Goal: Use online tool/utility: Utilize a website feature to perform a specific function

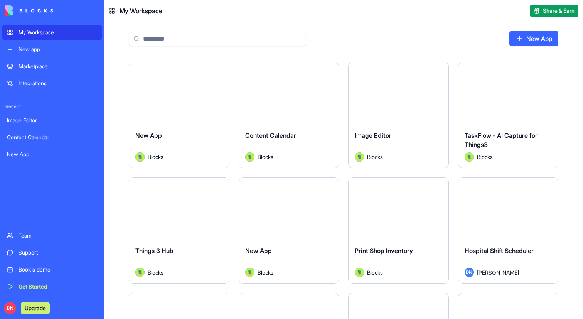
click at [283, 107] on div "Launch" at bounding box center [289, 93] width 100 height 62
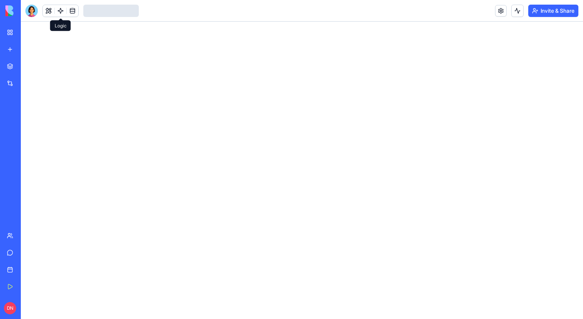
click at [59, 10] on link at bounding box center [61, 11] width 12 height 12
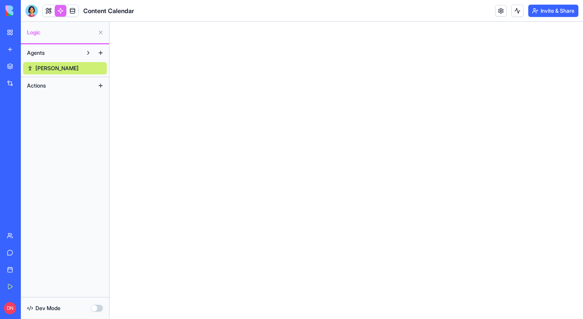
click at [57, 69] on link "Nina" at bounding box center [65, 68] width 84 height 12
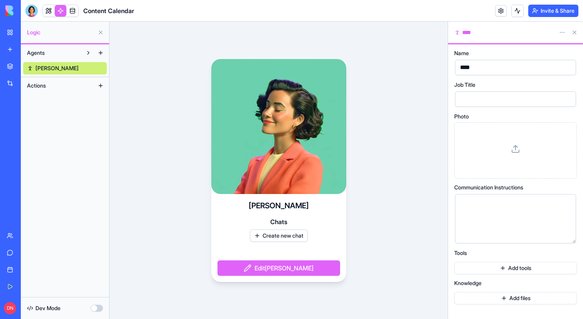
click at [520, 268] on button "Add tools" at bounding box center [515, 268] width 123 height 12
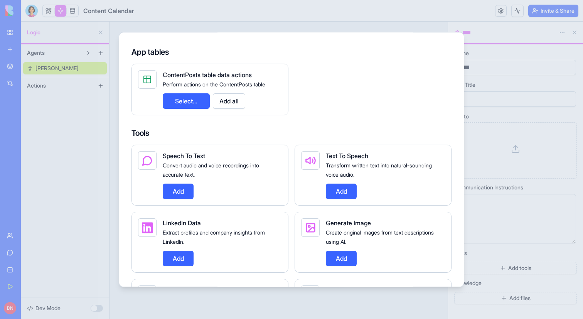
scroll to position [116, 0]
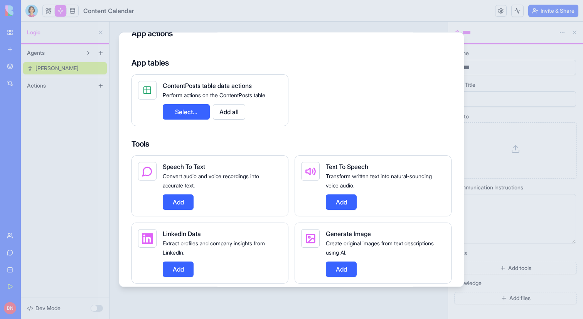
click at [234, 114] on button "Add all" at bounding box center [229, 111] width 32 height 15
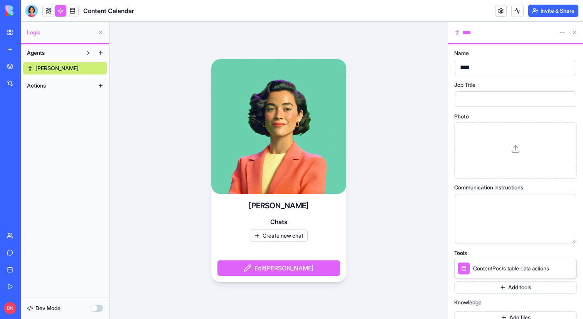
scroll to position [11, 0]
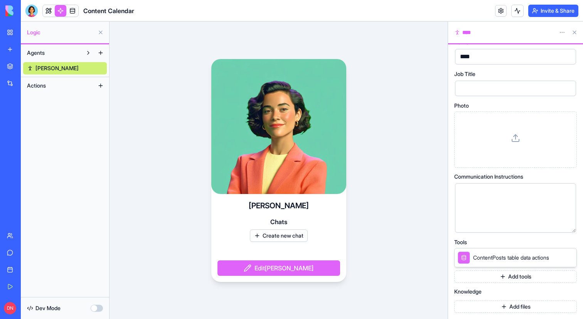
click at [287, 233] on button "Create new chat" at bounding box center [279, 235] width 58 height 12
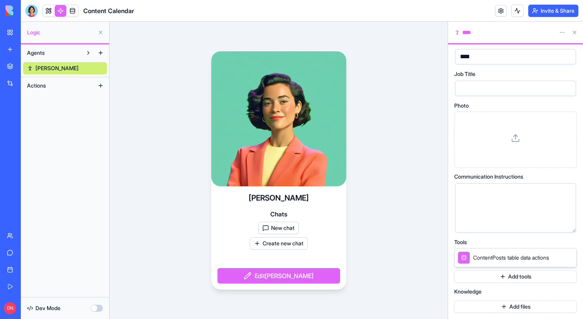
click at [285, 229] on button "New chat" at bounding box center [278, 228] width 40 height 12
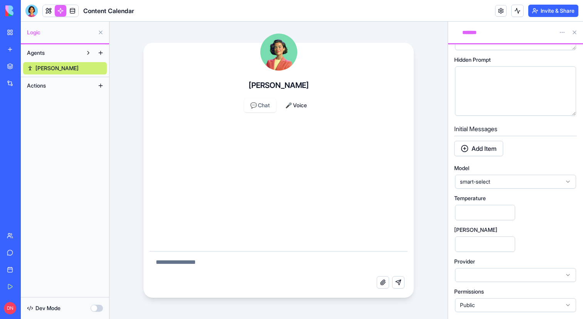
scroll to position [0, 0]
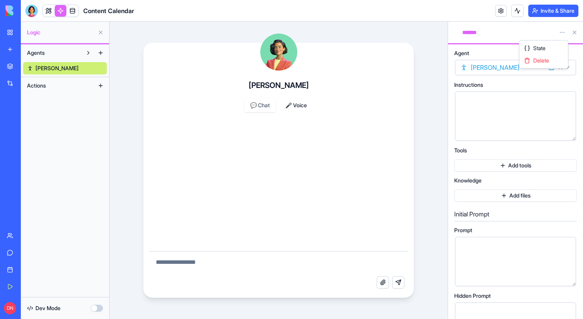
click at [563, 29] on html "My Workspace New app Marketplace Integrations Recent Image Editor Content Calen…" at bounding box center [291, 159] width 583 height 319
click at [557, 46] on div "State" at bounding box center [543, 48] width 45 height 12
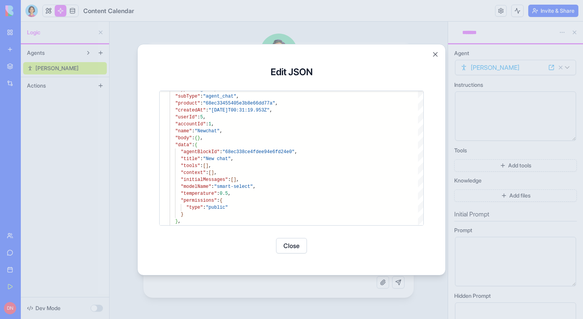
click at [441, 52] on div "**********" at bounding box center [291, 159] width 308 height 231
click at [437, 52] on button "Close" at bounding box center [435, 54] width 8 height 8
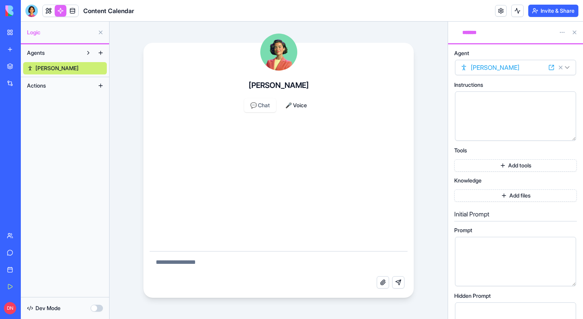
click at [501, 170] on button "Add tools" at bounding box center [515, 165] width 123 height 12
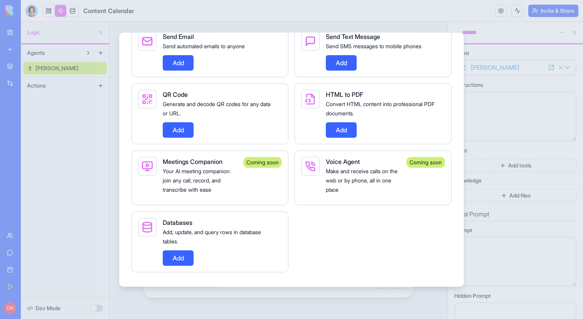
scroll to position [511, 0]
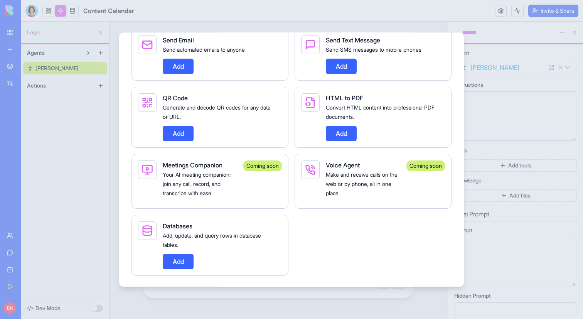
click at [170, 74] on button "Add" at bounding box center [178, 66] width 31 height 15
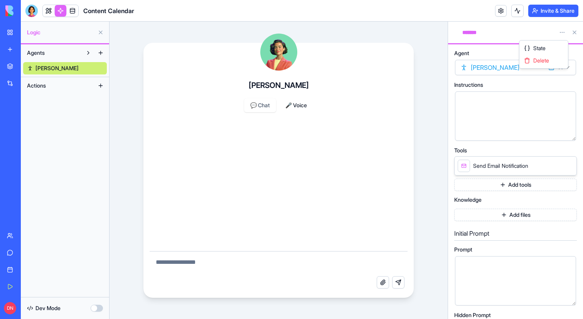
click at [560, 35] on html "My Workspace New app Marketplace Integrations Recent Image Editor Content Calen…" at bounding box center [291, 159] width 583 height 319
click at [544, 46] on span "State" at bounding box center [539, 48] width 12 height 8
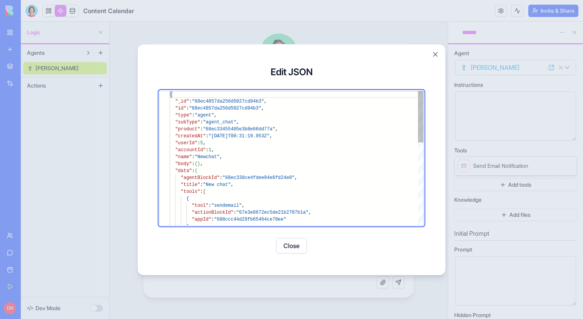
click at [248, 102] on div "} "appId" : "688ccc44d29fb65464ce70ee" "actionBlockId" : "67e3e8672ec5de21b2707…" at bounding box center [297, 265] width 254 height 349
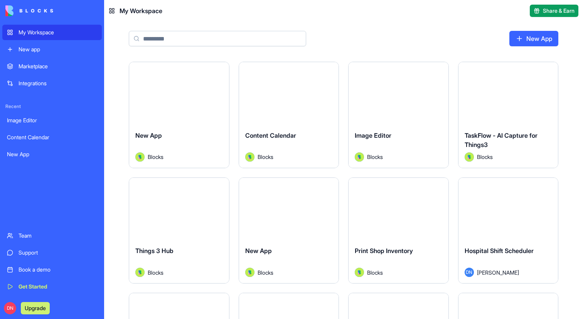
click at [166, 39] on input at bounding box center [217, 38] width 177 height 15
